Goal: Understand process/instructions: Learn how to perform a task or action

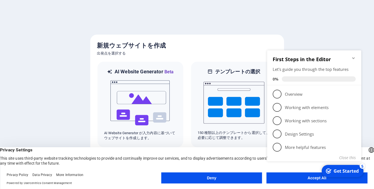
click at [301, 177] on div "checkmark Get Started 5 First Steps in the Editor Let's guide you through the t…" at bounding box center [315, 112] width 101 height 135
click at [297, 180] on appcues-checklist "Contextual help checklist present on screen" at bounding box center [315, 113] width 101 height 136
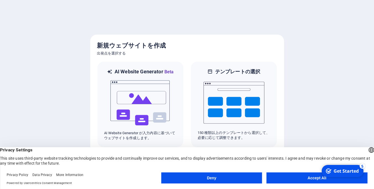
click at [302, 180] on body "[DOMAIN_NAME] [Backspace] を押すと、必要のなくなった要素が削除されます。 新規ウェブサイトを作成 出発点を選択する AI Websi…" at bounding box center [187, 94] width 374 height 189
click at [287, 179] on button "Accept All" at bounding box center [317, 177] width 101 height 11
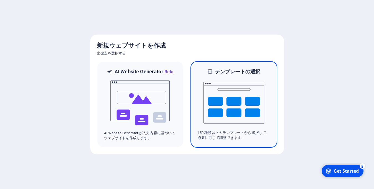
click at [216, 131] on p "150 種類以上のテンプレートから選択して、必要に応じて調整できます。" at bounding box center [234, 135] width 73 height 10
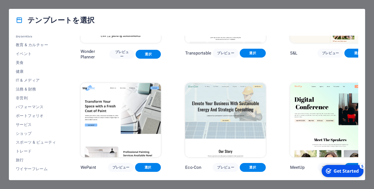
scroll to position [274, 0]
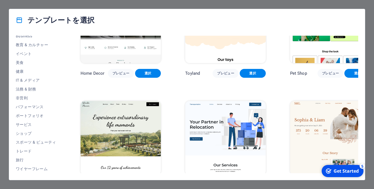
click at [264, 5] on div "テンプレートを選択 すべてのテンプレート 自分のテンプレート 新規 人気 ランディングページ 複数ページ 1 ページ アート & デザイン 空白 ブログ Bu…" at bounding box center [187, 94] width 374 height 189
